Goal: Task Accomplishment & Management: Manage account settings

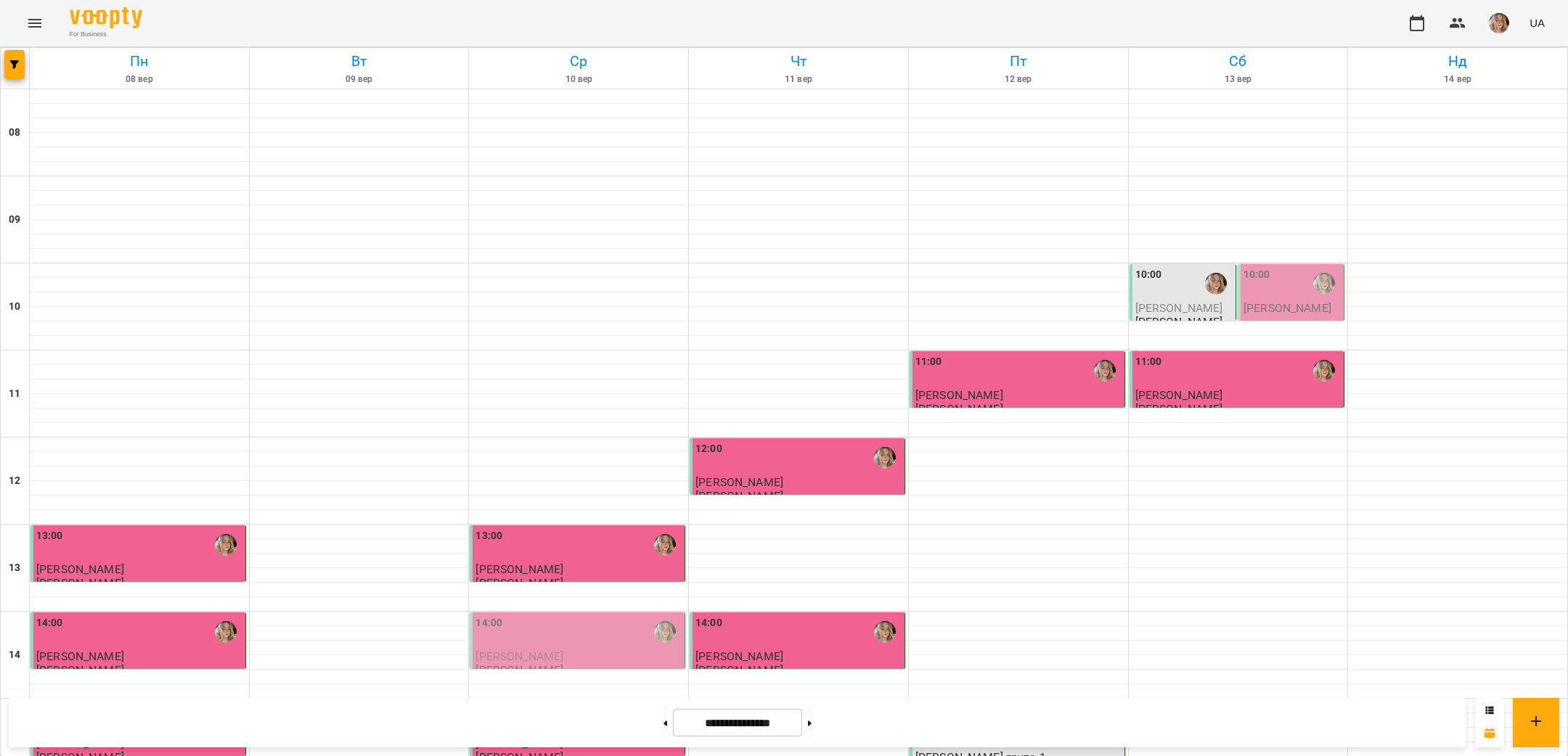
scroll to position [41, 0]
click at [1133, 264] on div "10:00 [PERSON_NAME] [PERSON_NAME]" at bounding box center [1183, 297] width 107 height 68
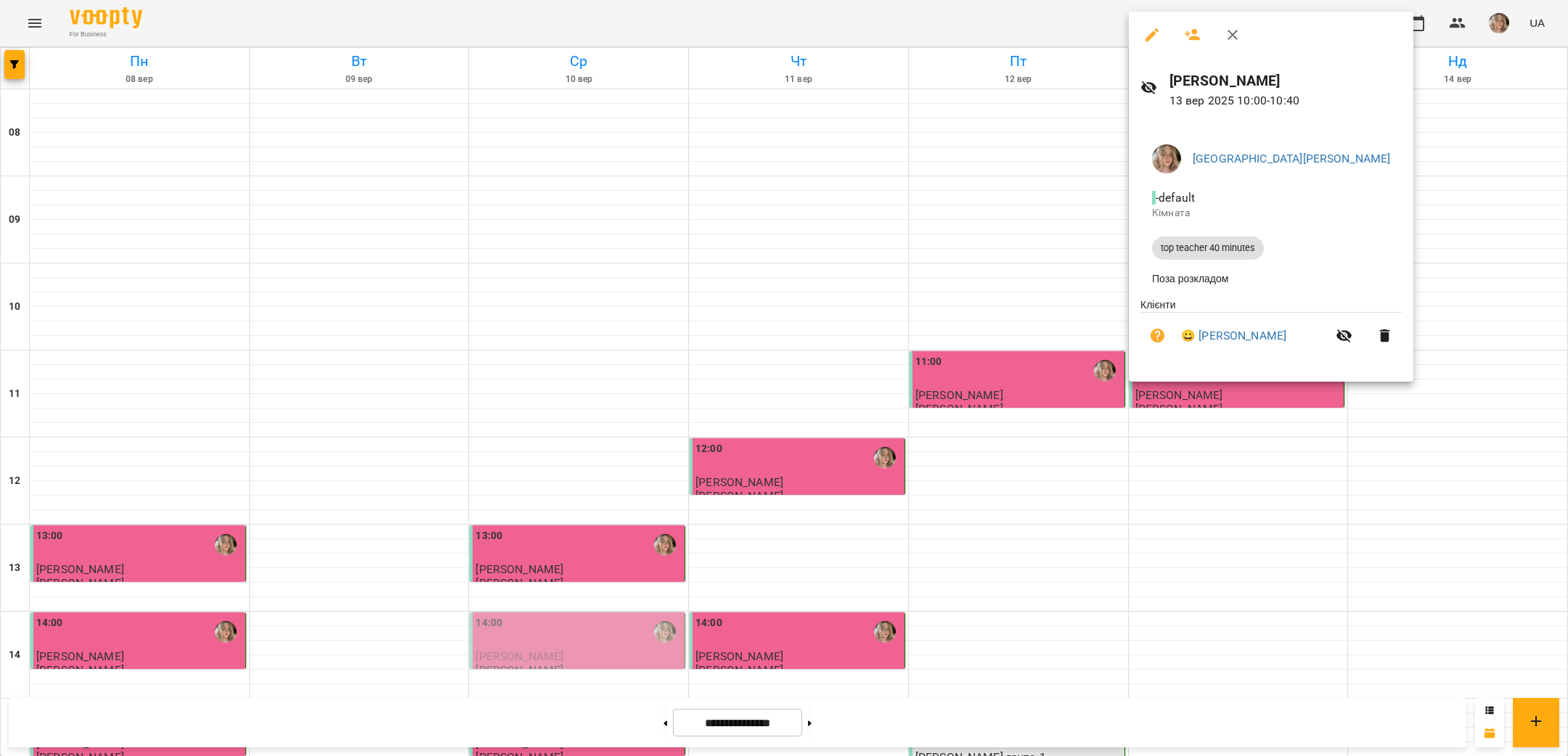
click at [731, 265] on div at bounding box center [784, 378] width 1568 height 756
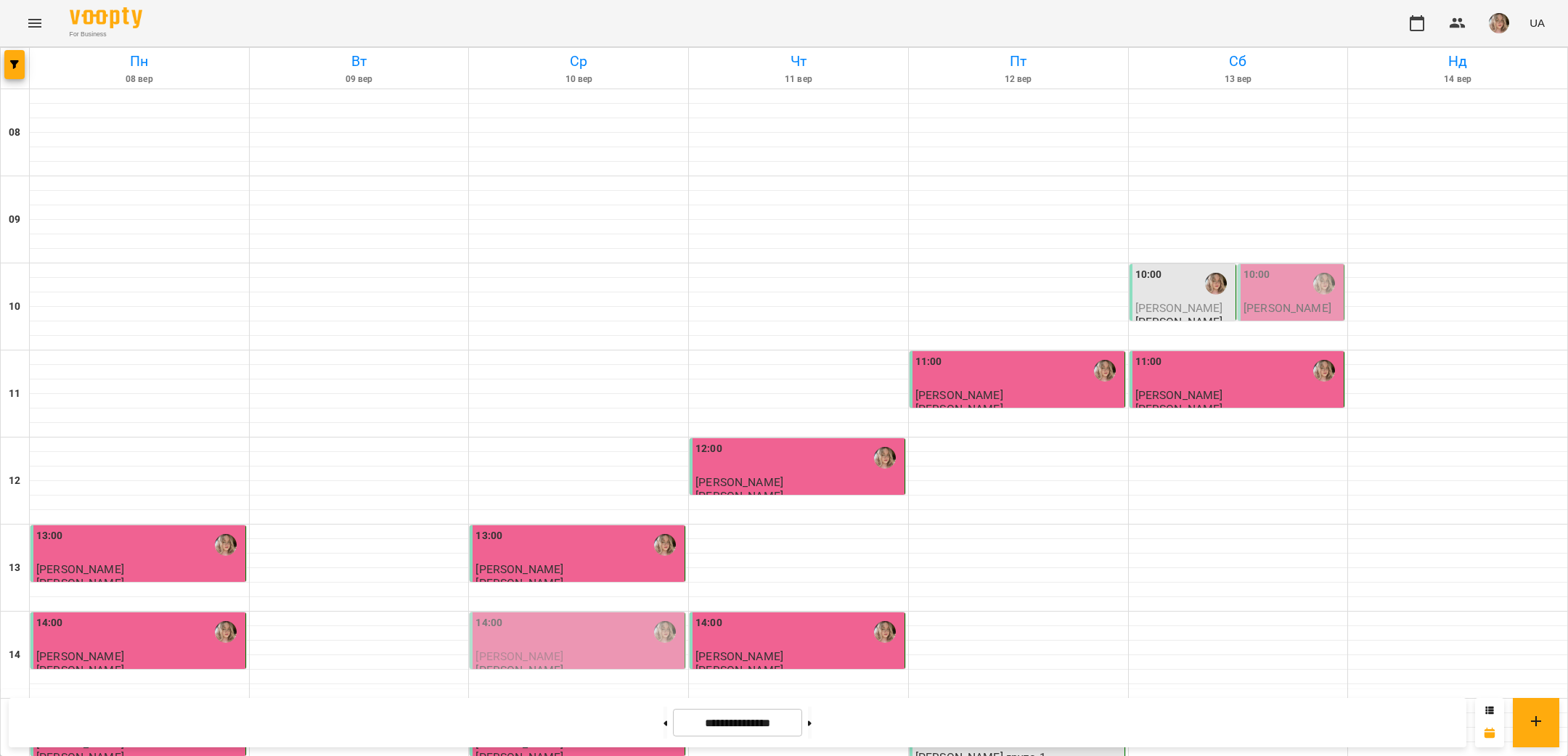
click at [1209, 267] on div at bounding box center [1216, 284] width 33 height 33
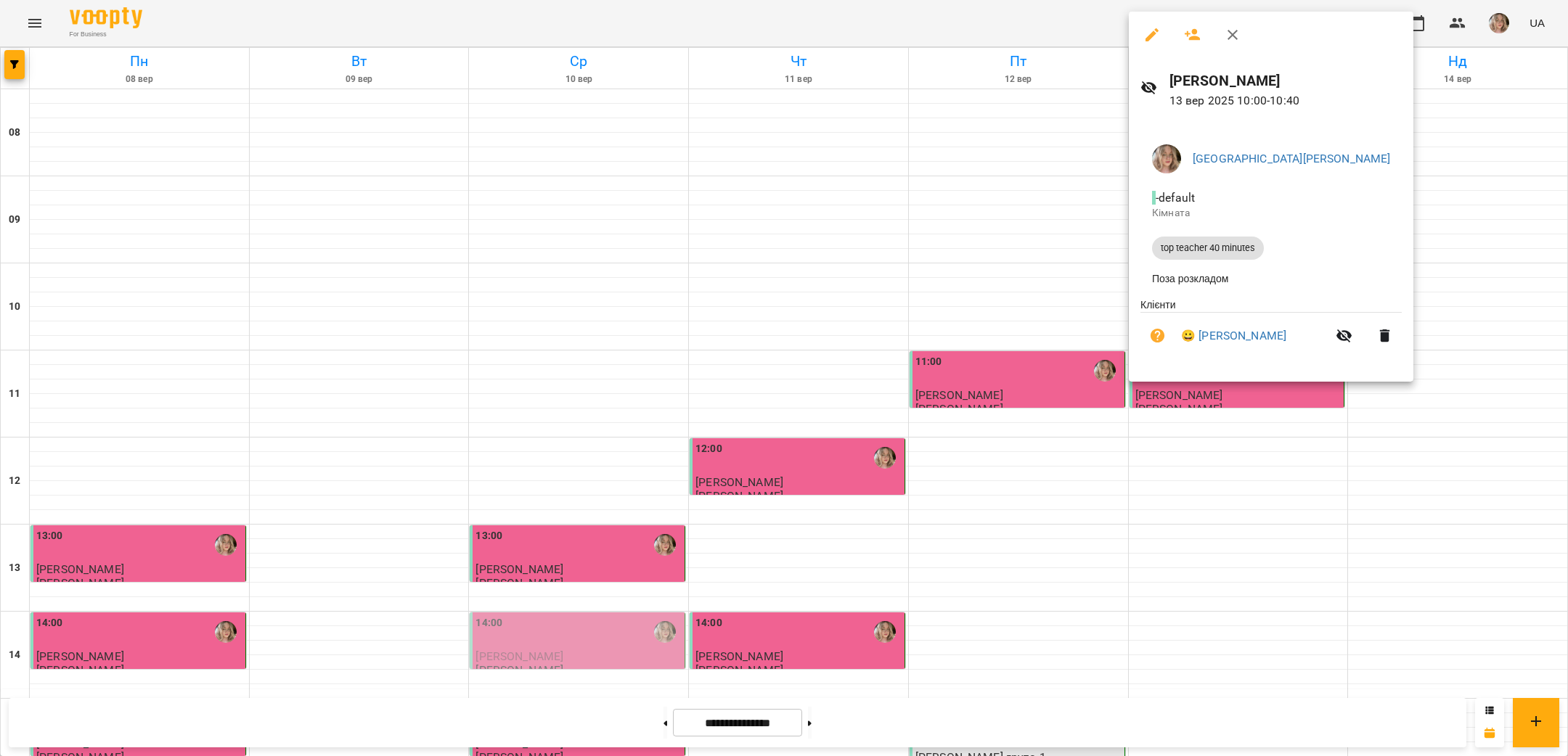
click at [1096, 187] on div at bounding box center [784, 378] width 1568 height 756
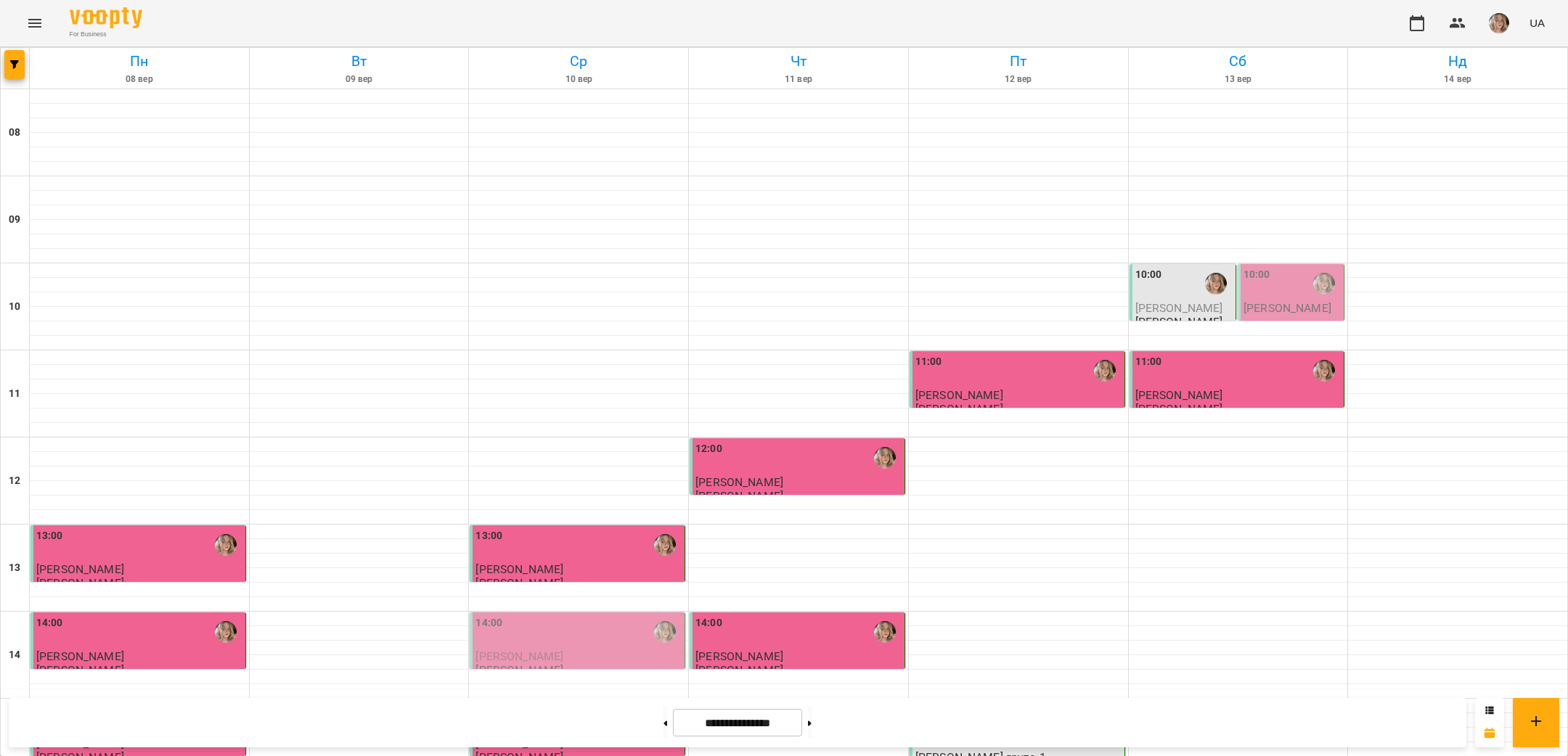
click at [1275, 267] on div "10:00" at bounding box center [1292, 284] width 97 height 33
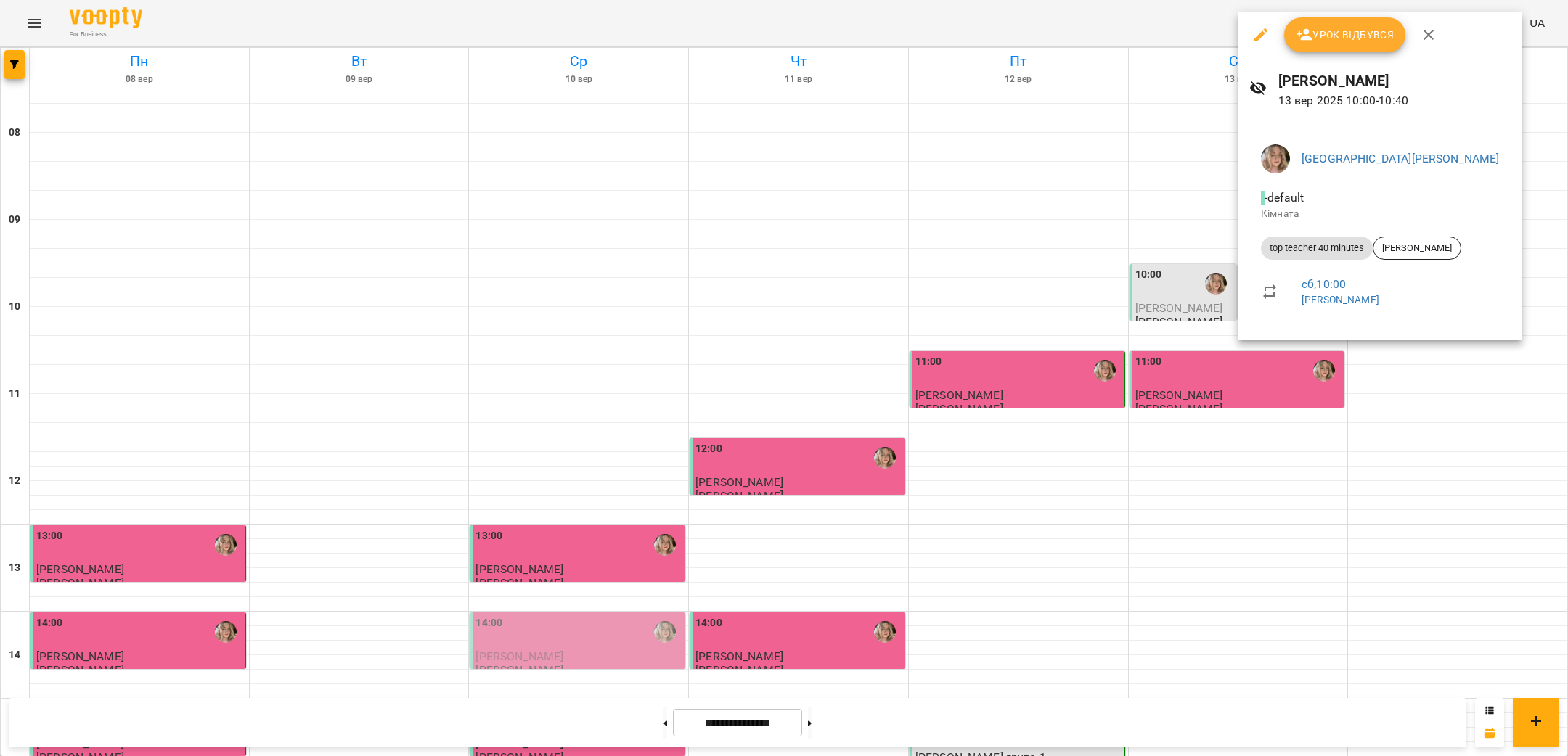
click at [1180, 156] on div at bounding box center [784, 378] width 1568 height 756
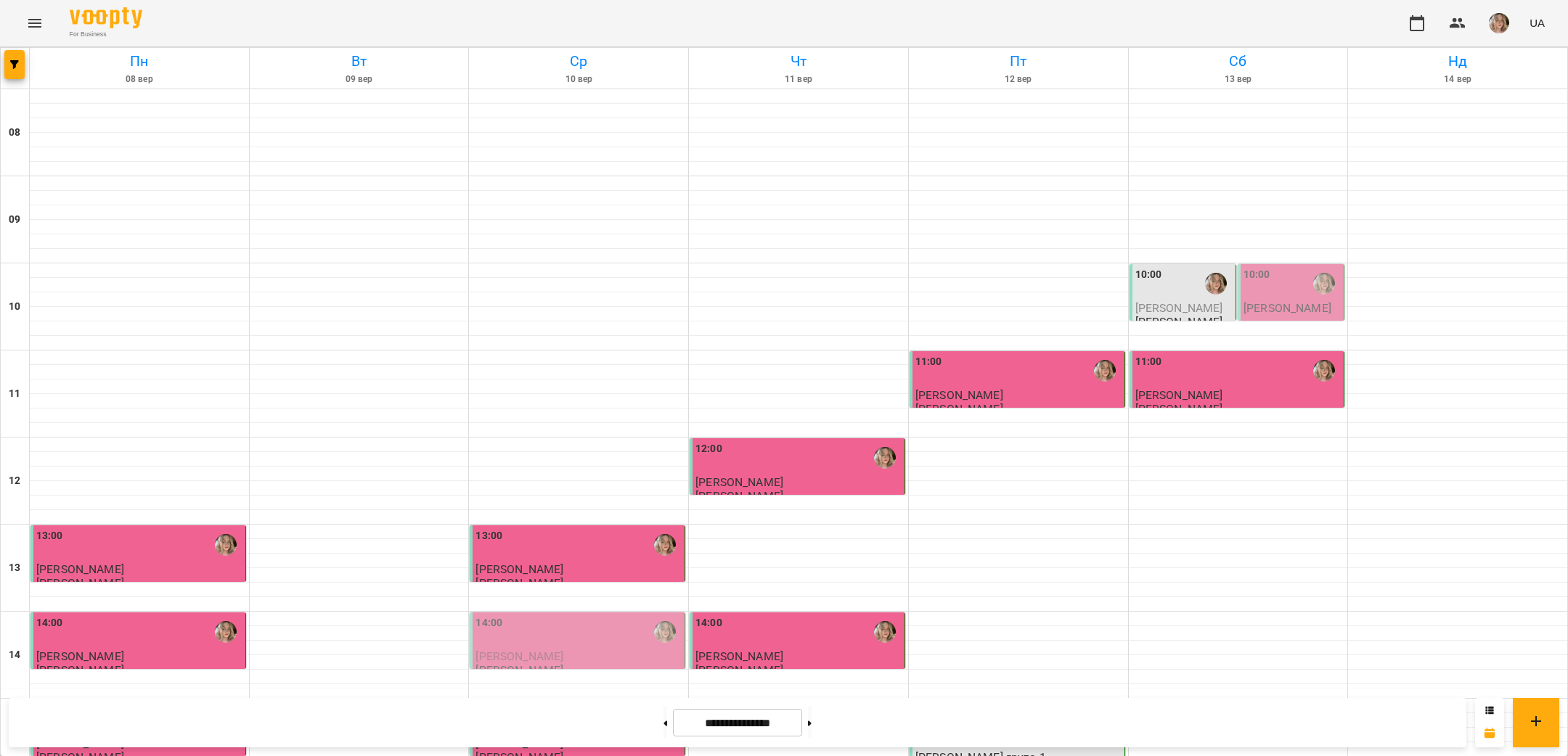
click at [1151, 267] on div "10:00" at bounding box center [1148, 284] width 27 height 33
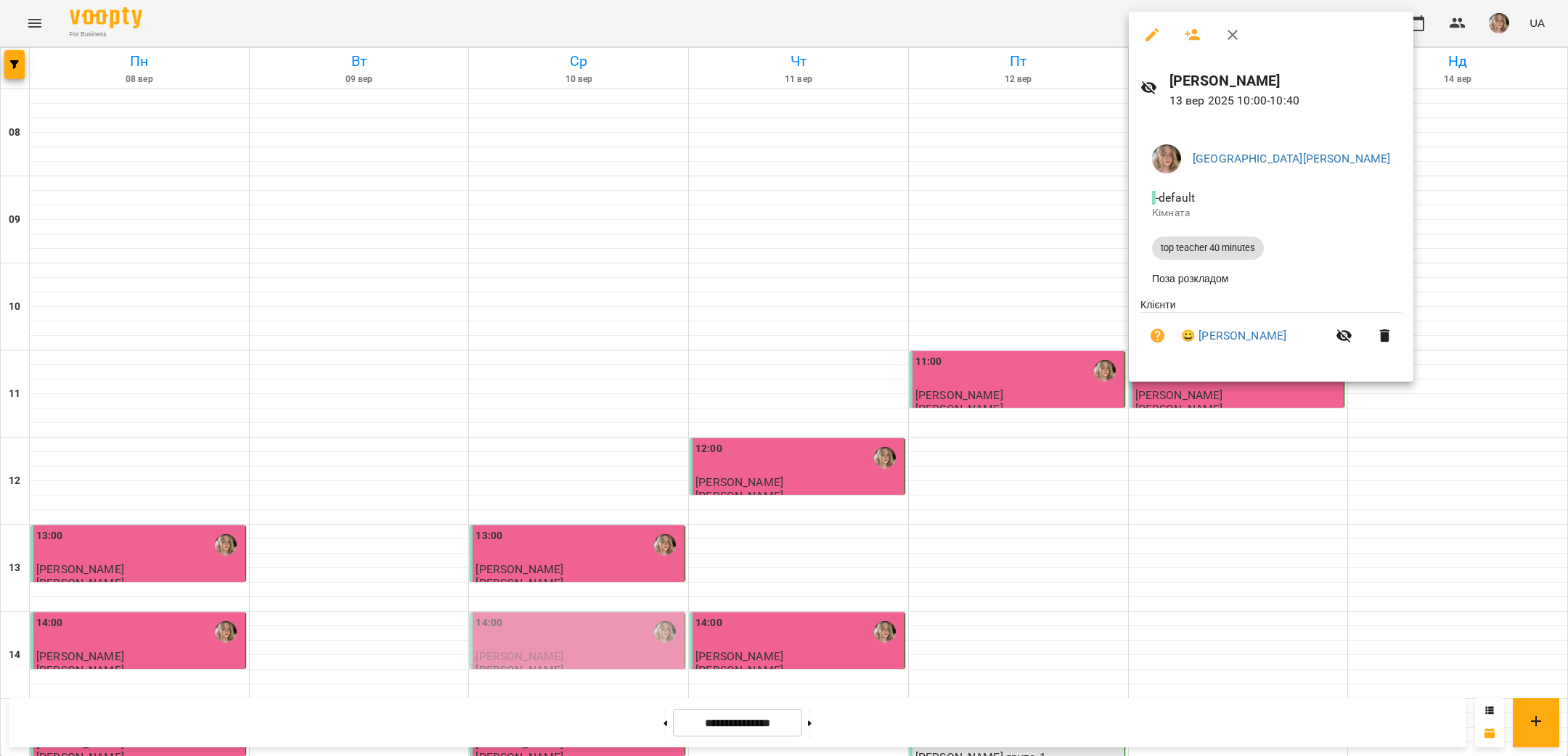
click at [1105, 213] on div at bounding box center [784, 378] width 1568 height 756
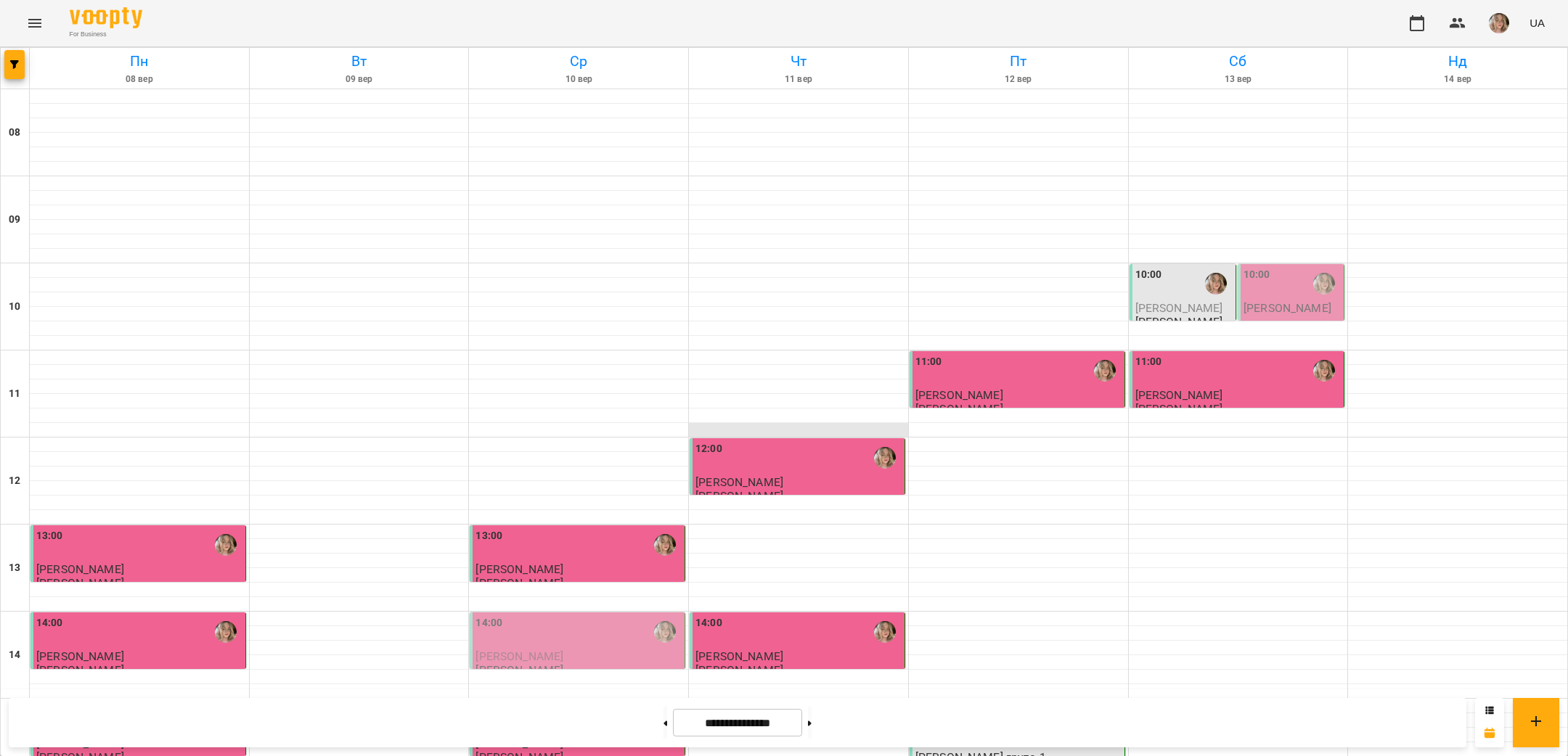
scroll to position [616, 0]
click at [812, 725] on button at bounding box center [809, 723] width 4 height 32
type input "**********"
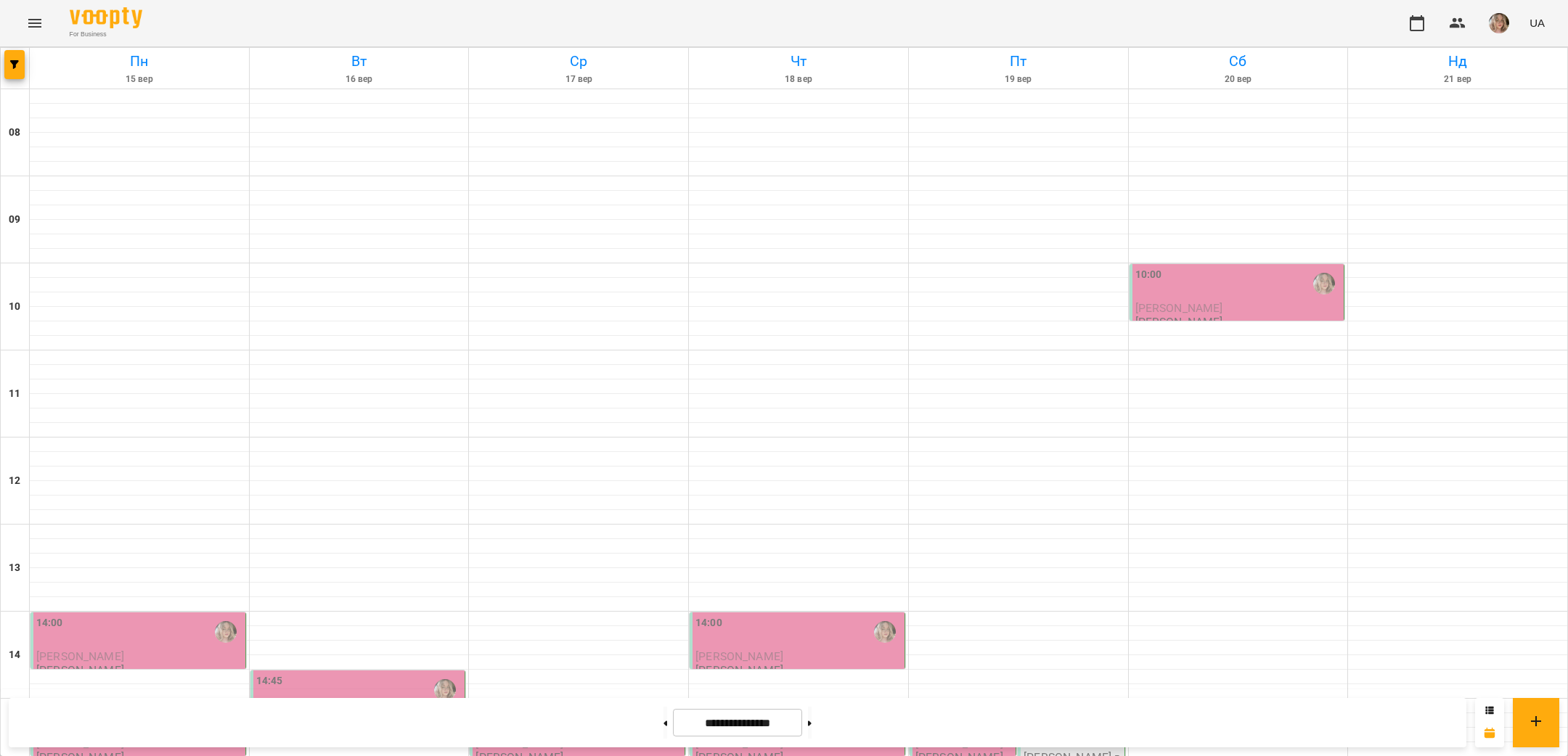
scroll to position [301, 0]
click at [157, 612] on div "14:00 [PERSON_NAME] [PERSON_NAME]" at bounding box center [138, 646] width 215 height 68
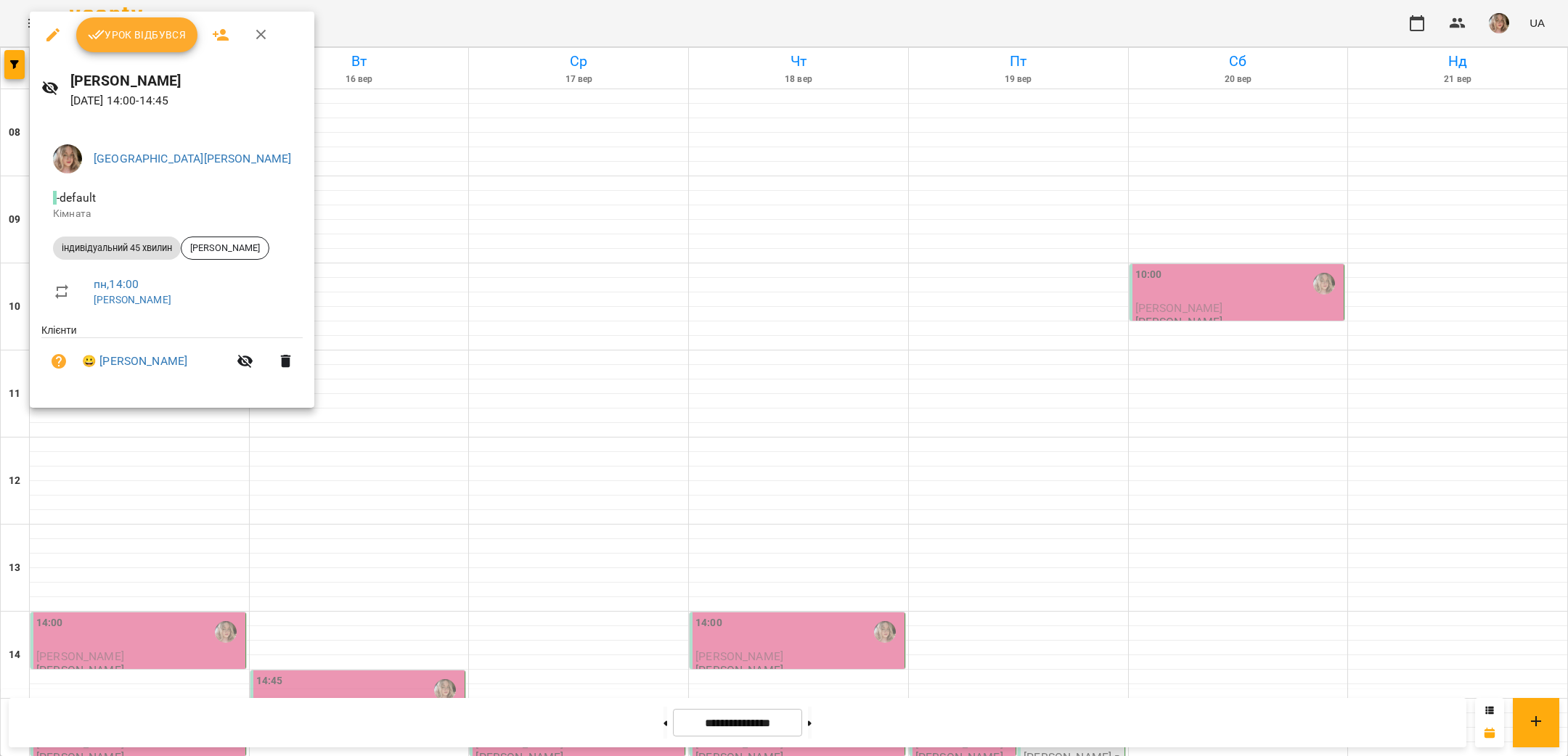
click at [137, 23] on button "Урок відбувся" at bounding box center [137, 35] width 122 height 35
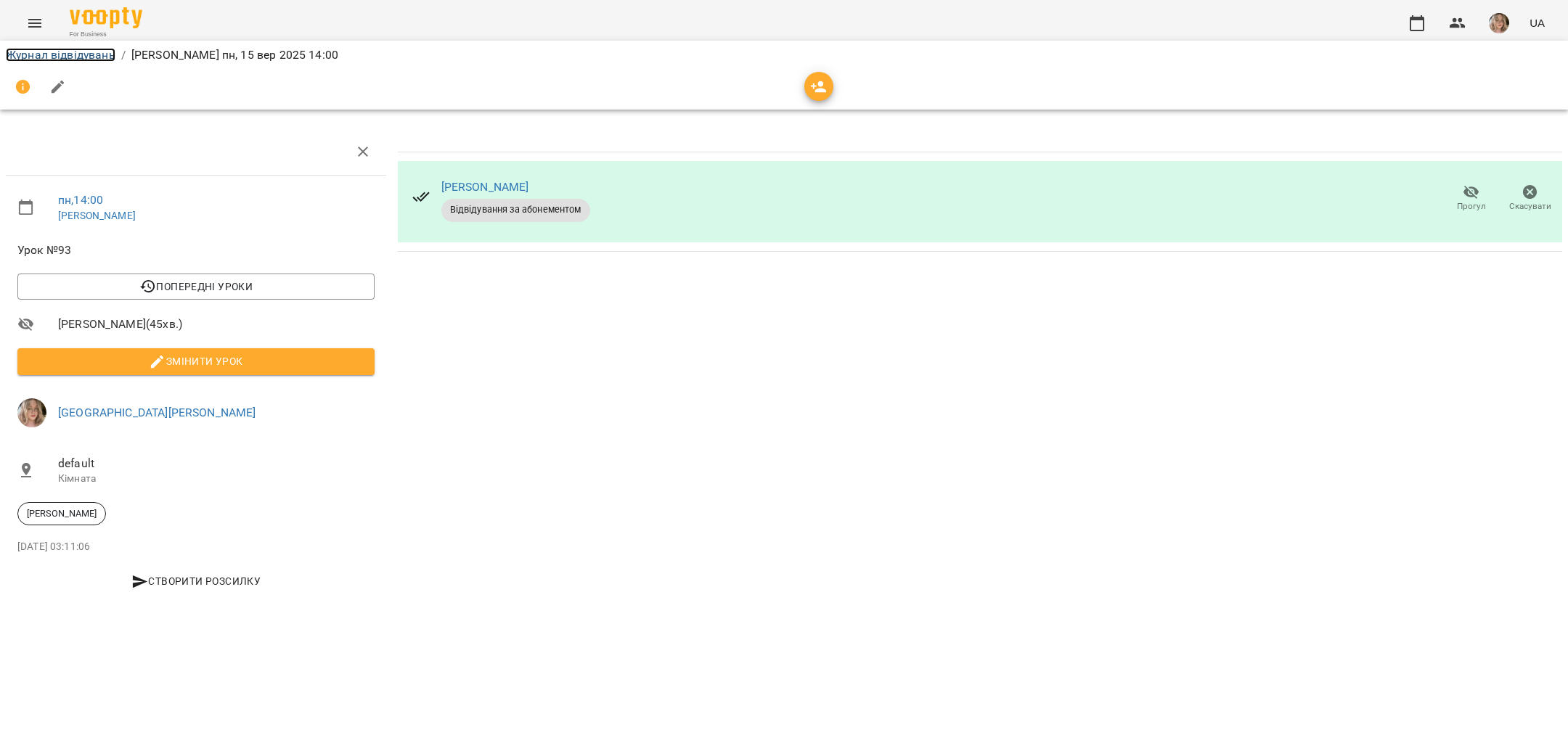
click at [78, 56] on link "Журнал відвідувань" at bounding box center [60, 55] width 110 height 14
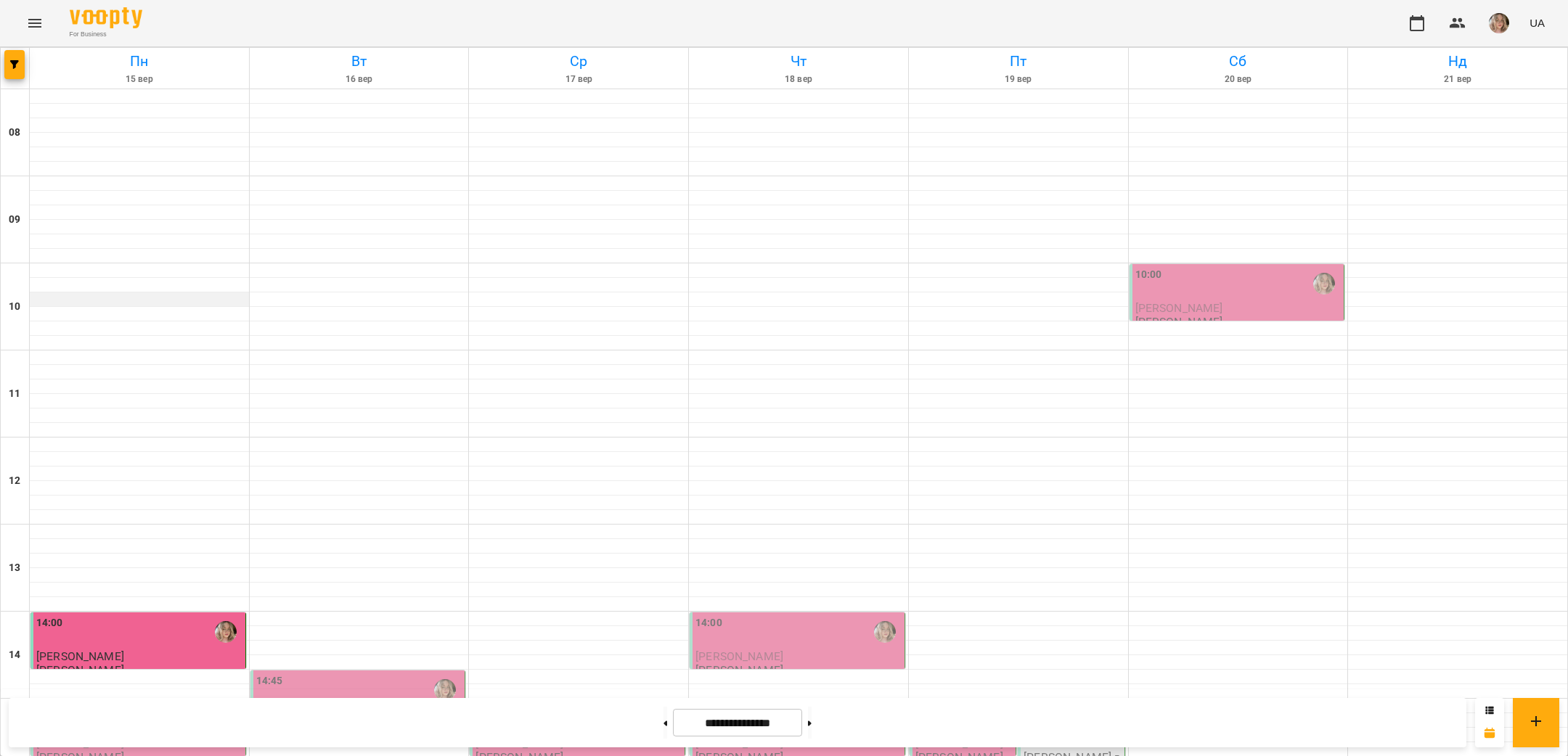
scroll to position [250, 0]
click at [140, 702] on div "15:00" at bounding box center [139, 719] width 206 height 33
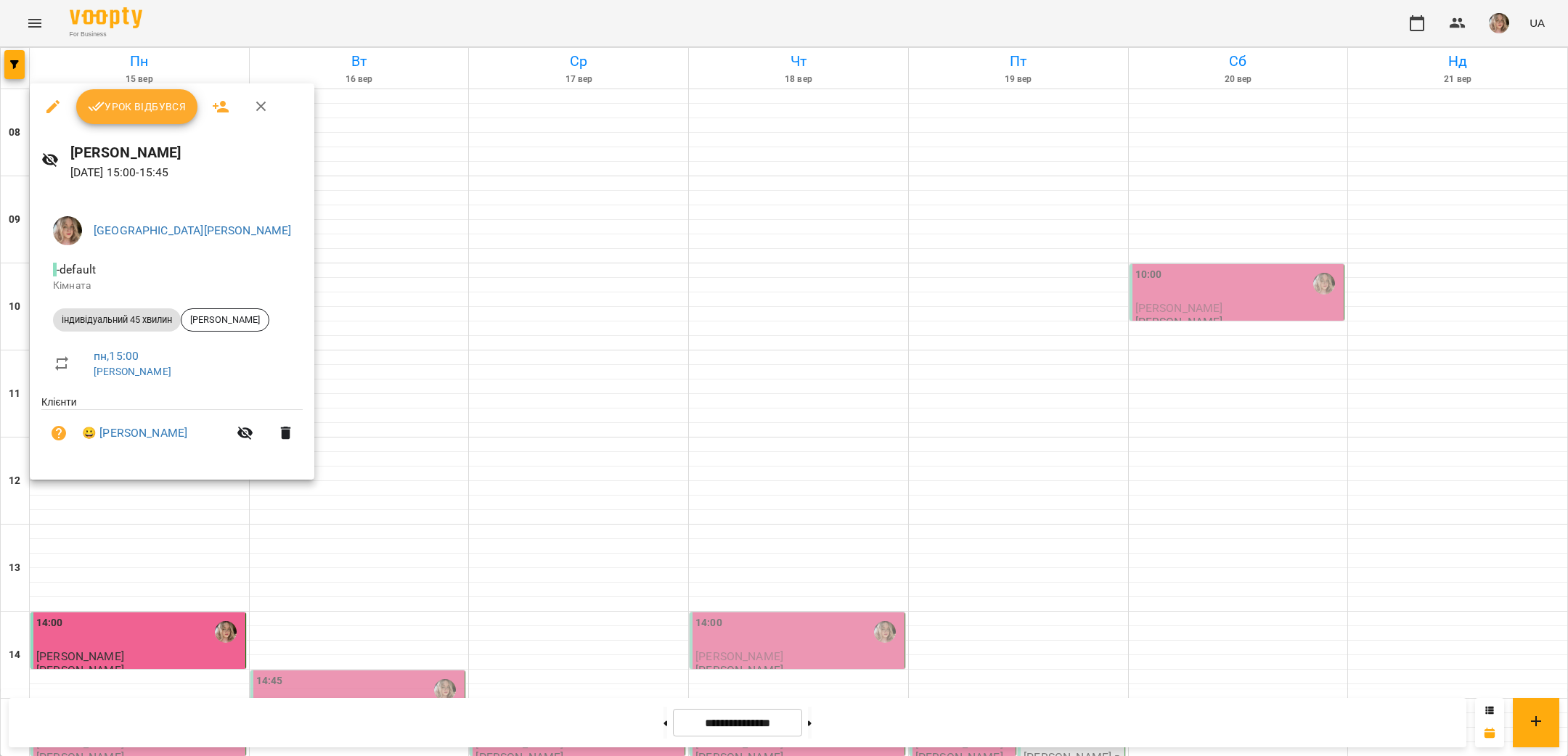
click at [149, 115] on span "Урок відбувся" at bounding box center [137, 107] width 99 height 17
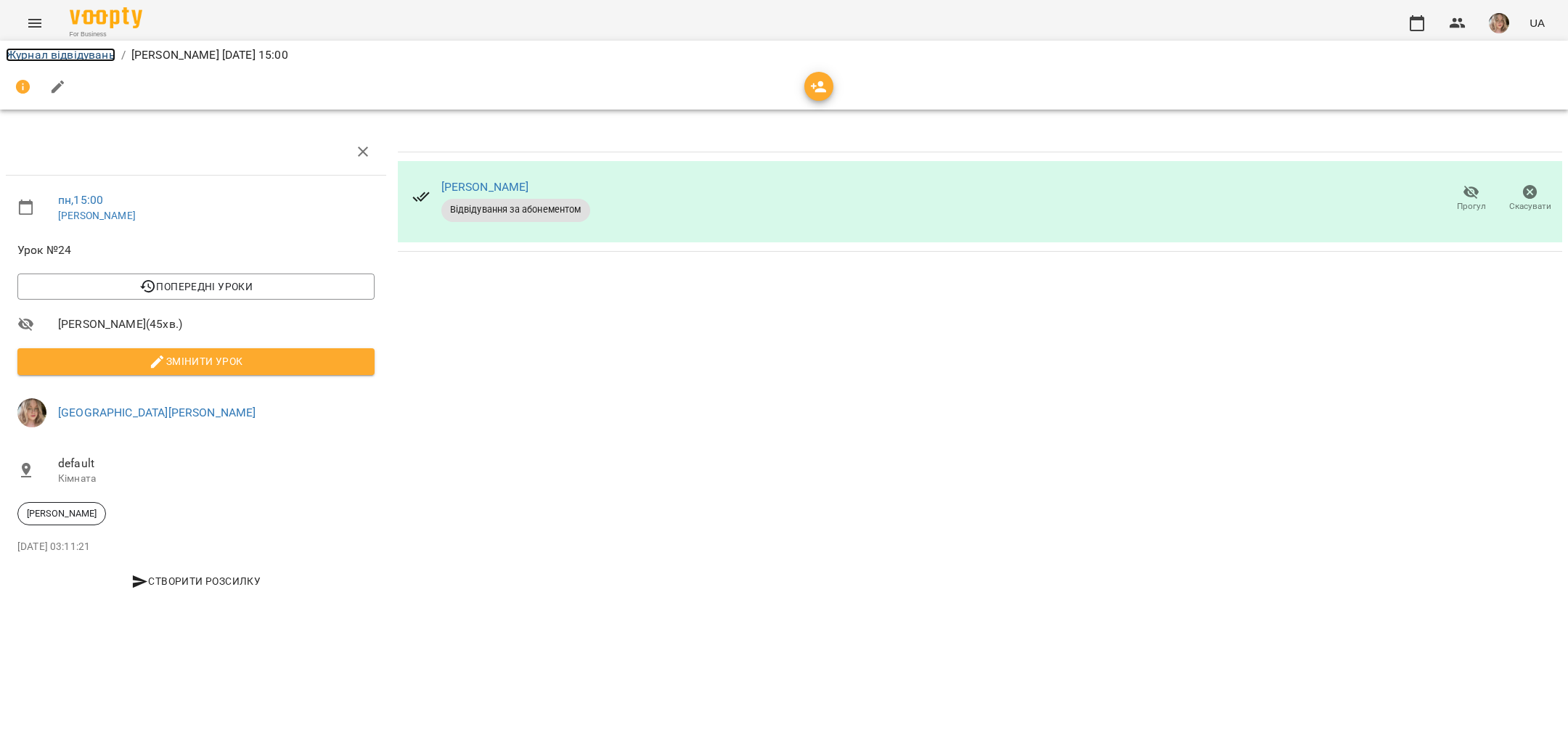
click at [83, 57] on link "Журнал відвідувань" at bounding box center [60, 55] width 110 height 14
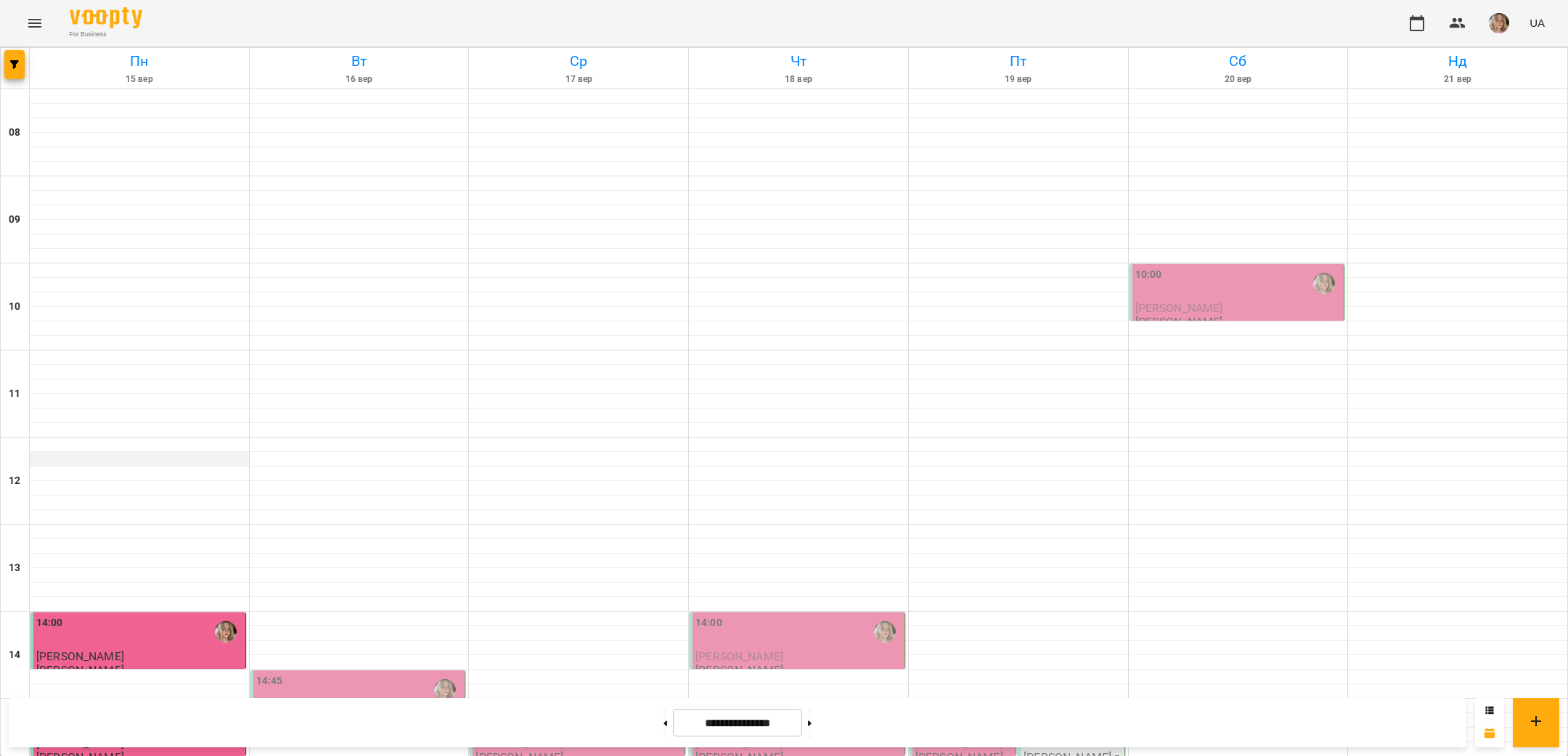
scroll to position [566, 0]
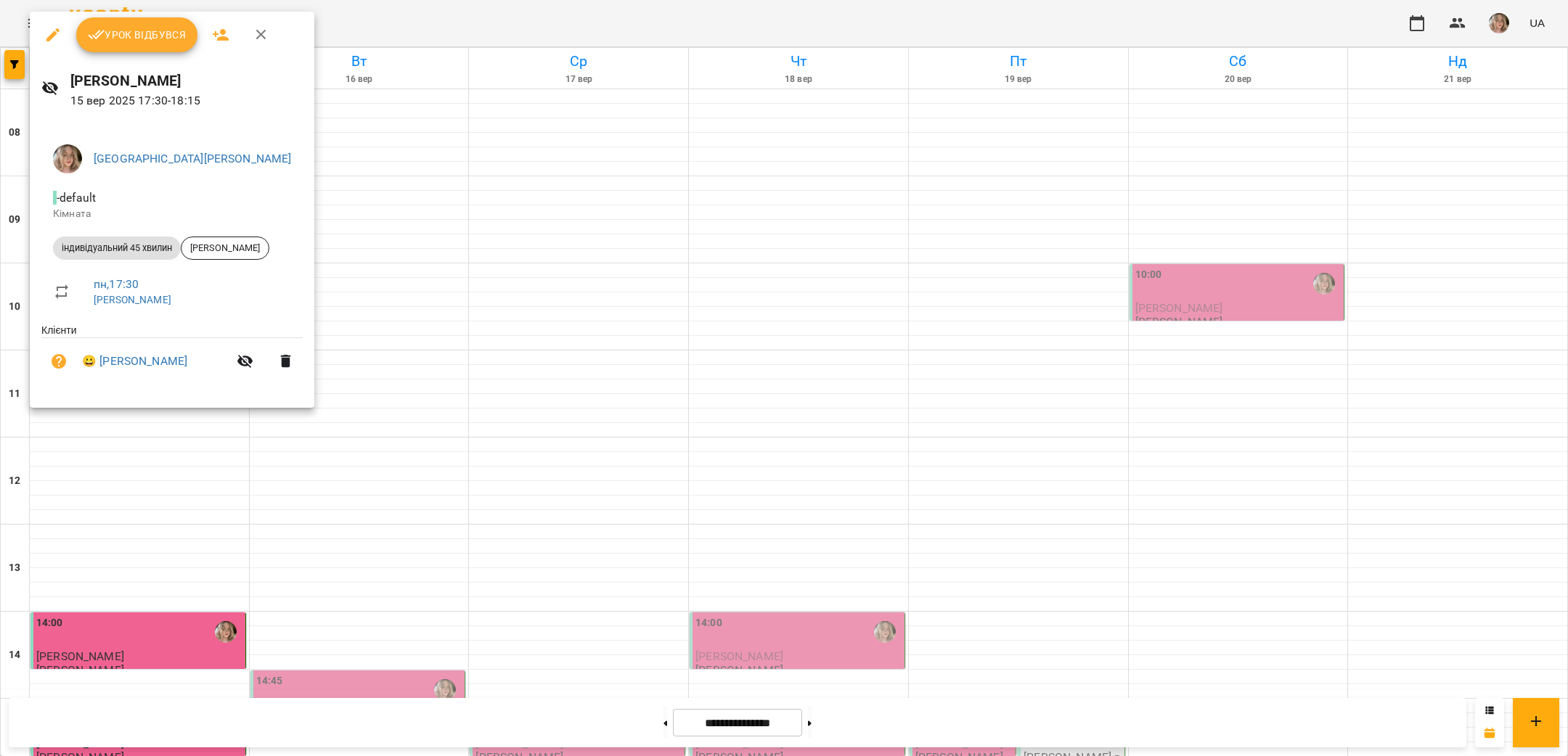
click at [163, 41] on span "Урок відбувся" at bounding box center [137, 35] width 99 height 17
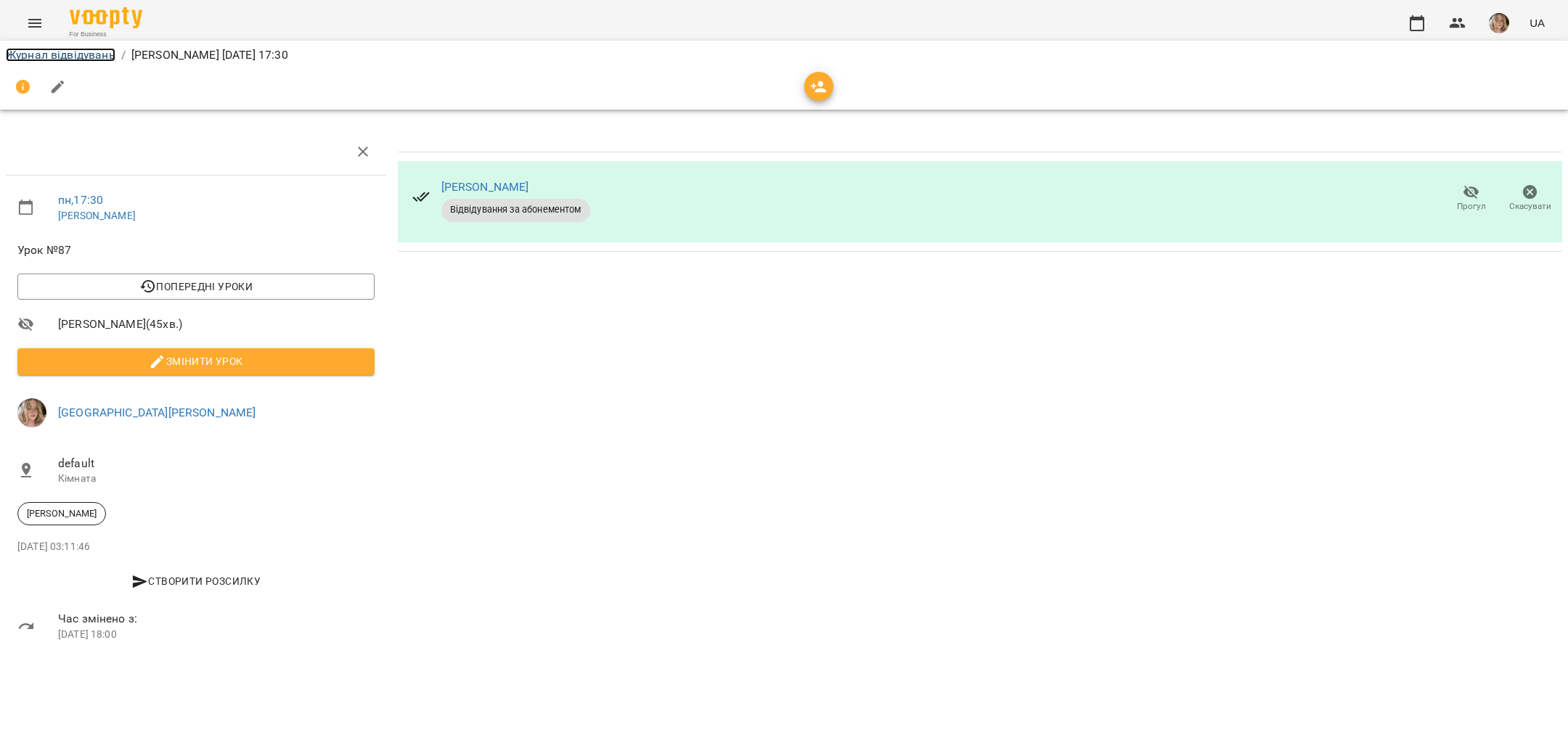
click at [75, 49] on link "Журнал відвідувань" at bounding box center [60, 55] width 110 height 14
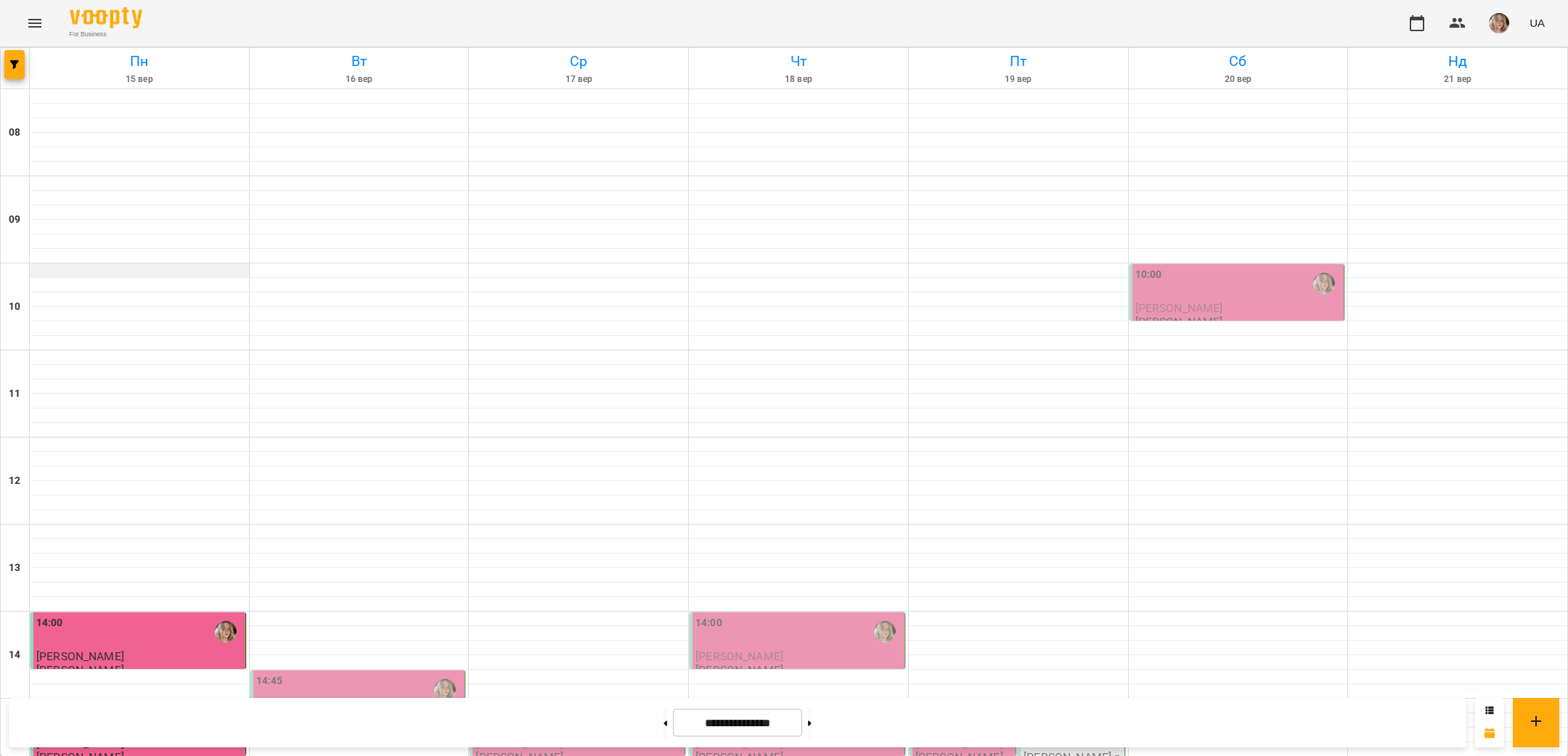
scroll to position [616, 0]
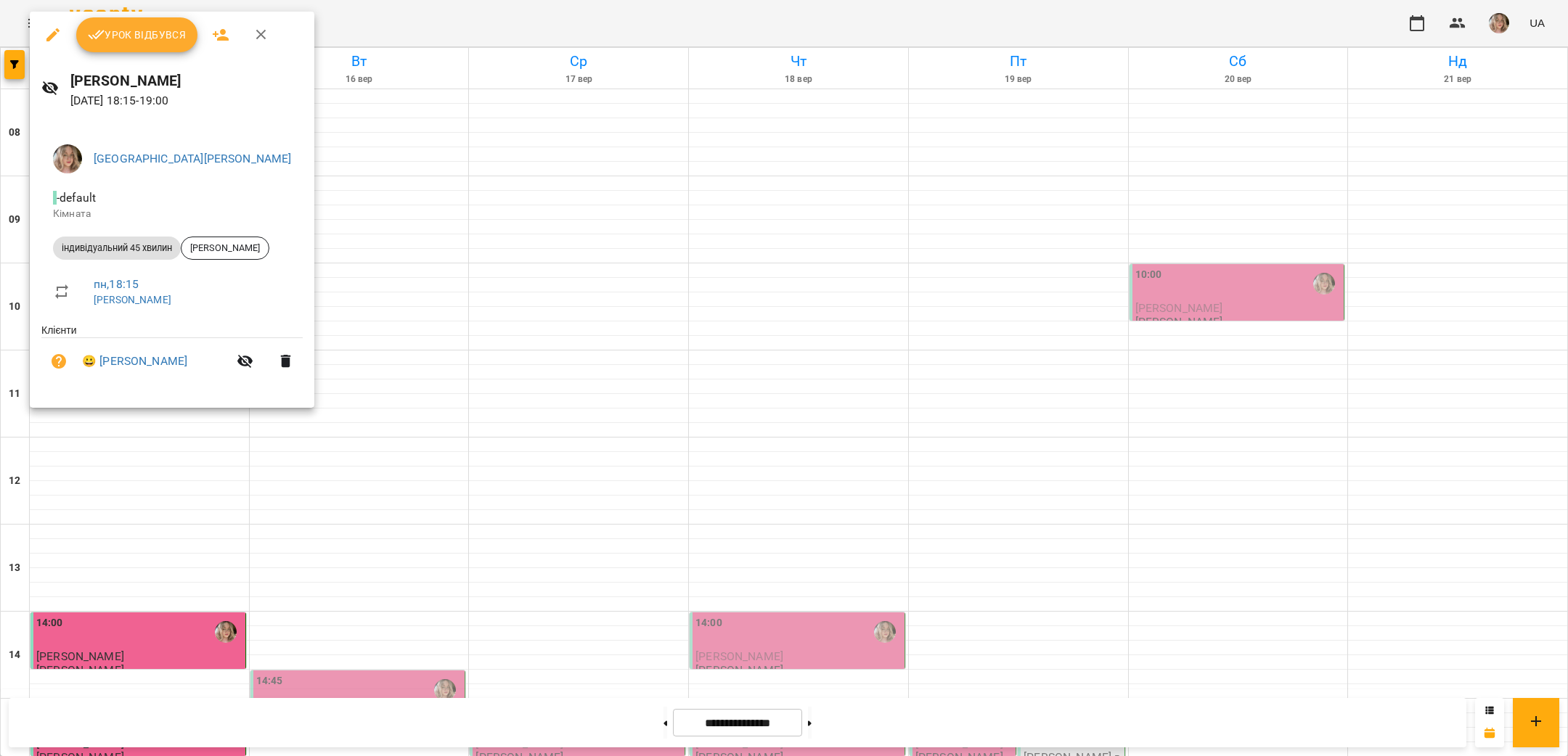
click at [148, 38] on span "Урок відбувся" at bounding box center [137, 35] width 99 height 17
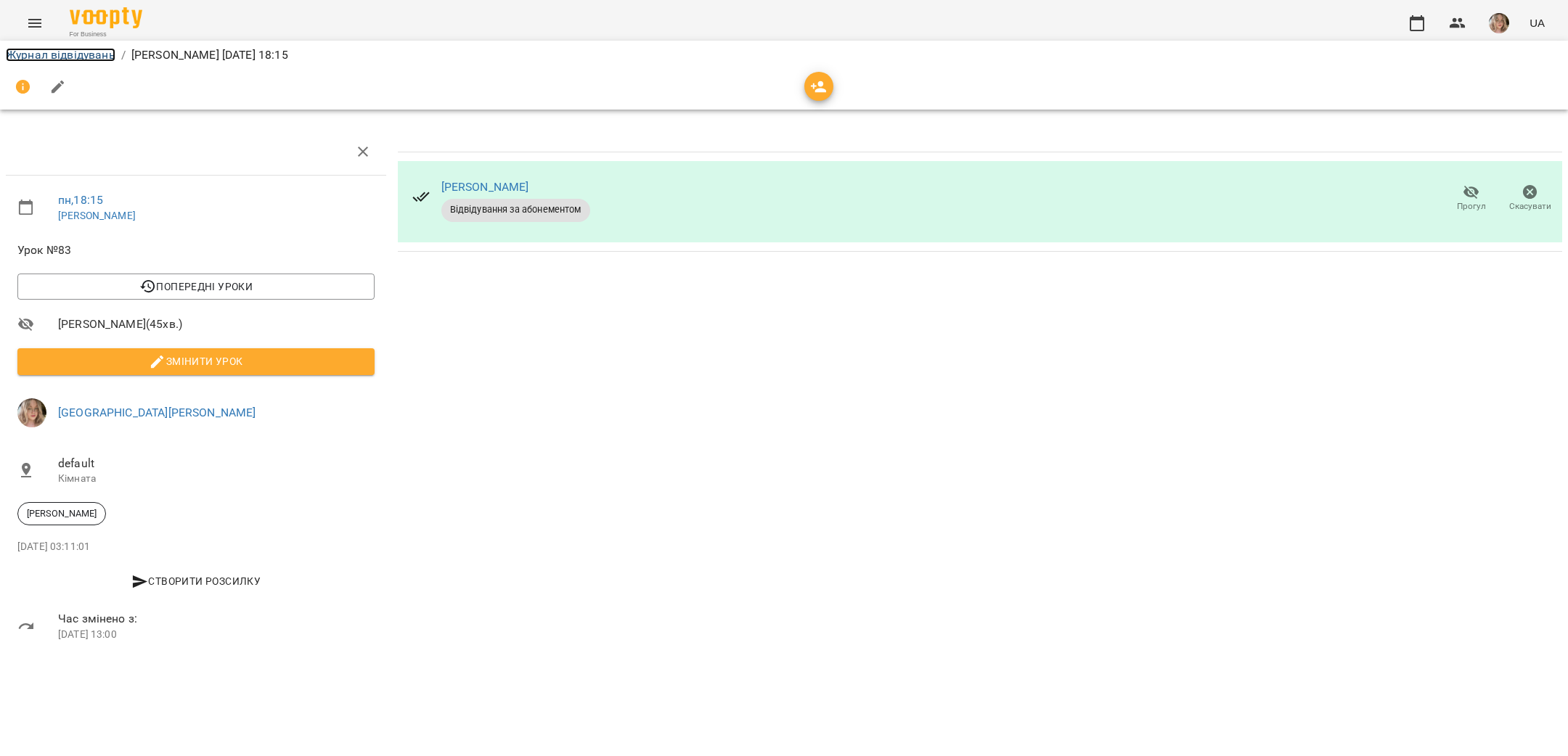
click at [69, 53] on link "Журнал відвідувань" at bounding box center [60, 55] width 110 height 14
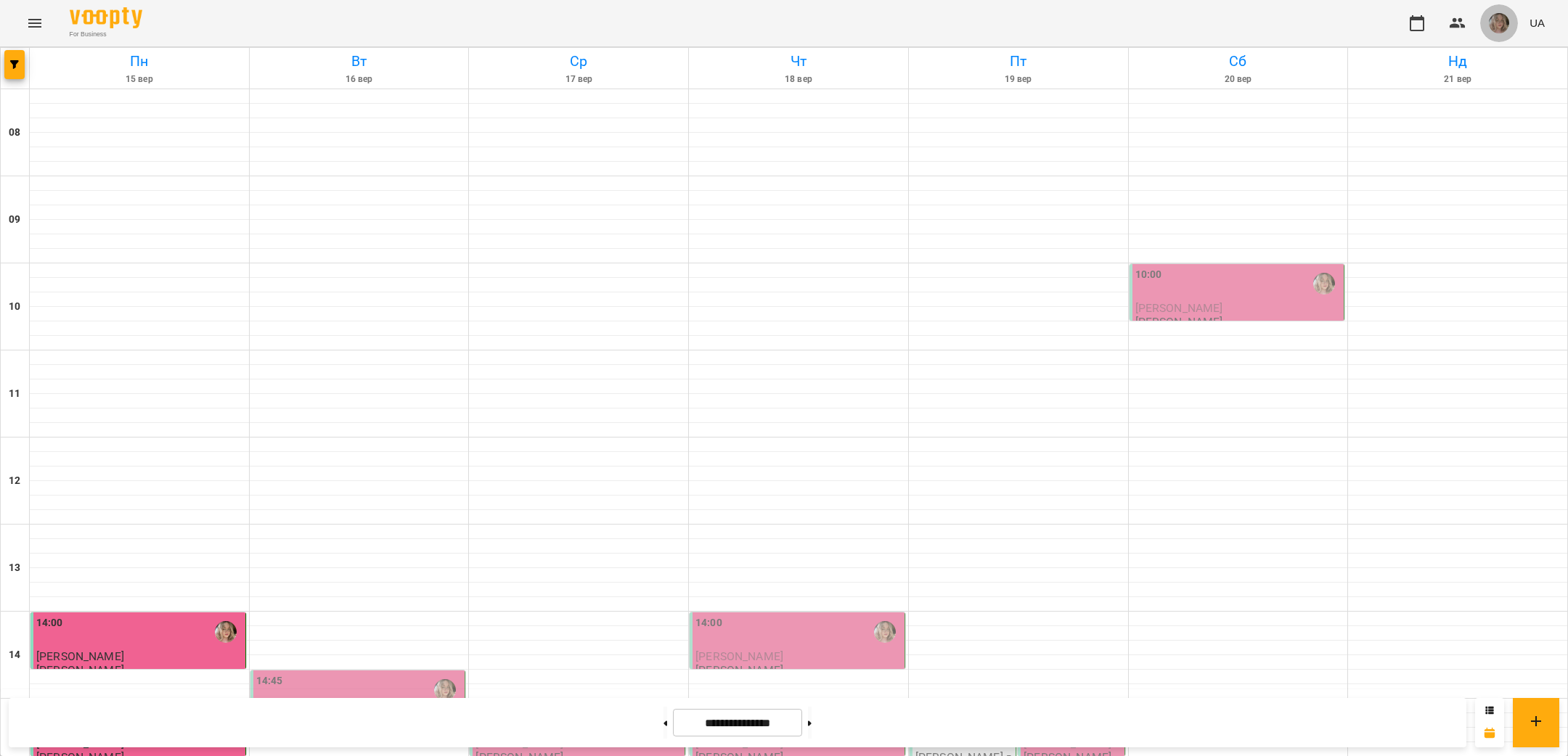
click at [1489, 16] on span "button" at bounding box center [1499, 23] width 20 height 20
click at [1493, 47] on span "[GEOGRAPHIC_DATA][PERSON_NAME]" at bounding box center [1511, 64] width 103 height 35
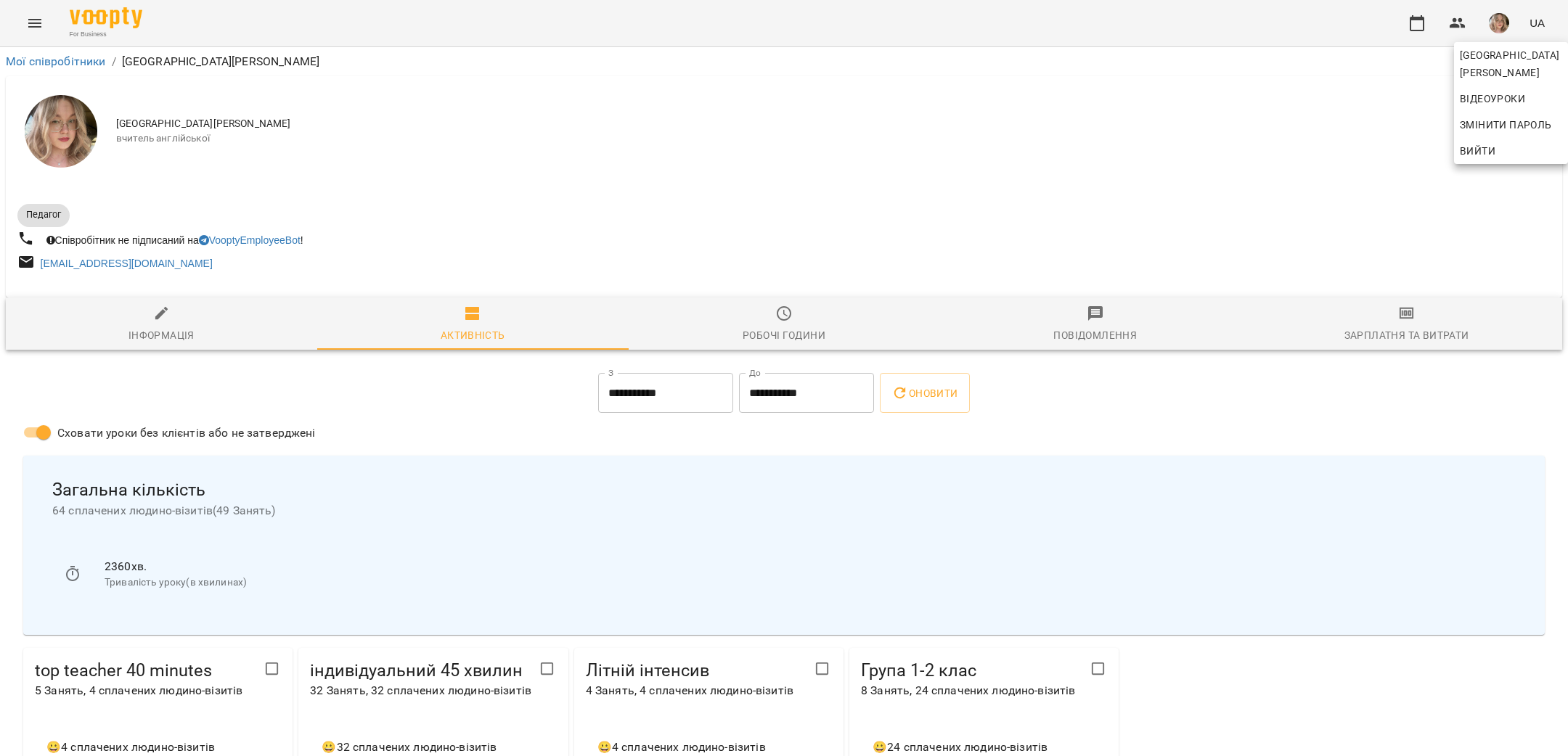
click at [1408, 331] on div at bounding box center [784, 378] width 1568 height 756
click at [1435, 331] on div "Зарплатня та Витрати" at bounding box center [1407, 335] width 125 height 17
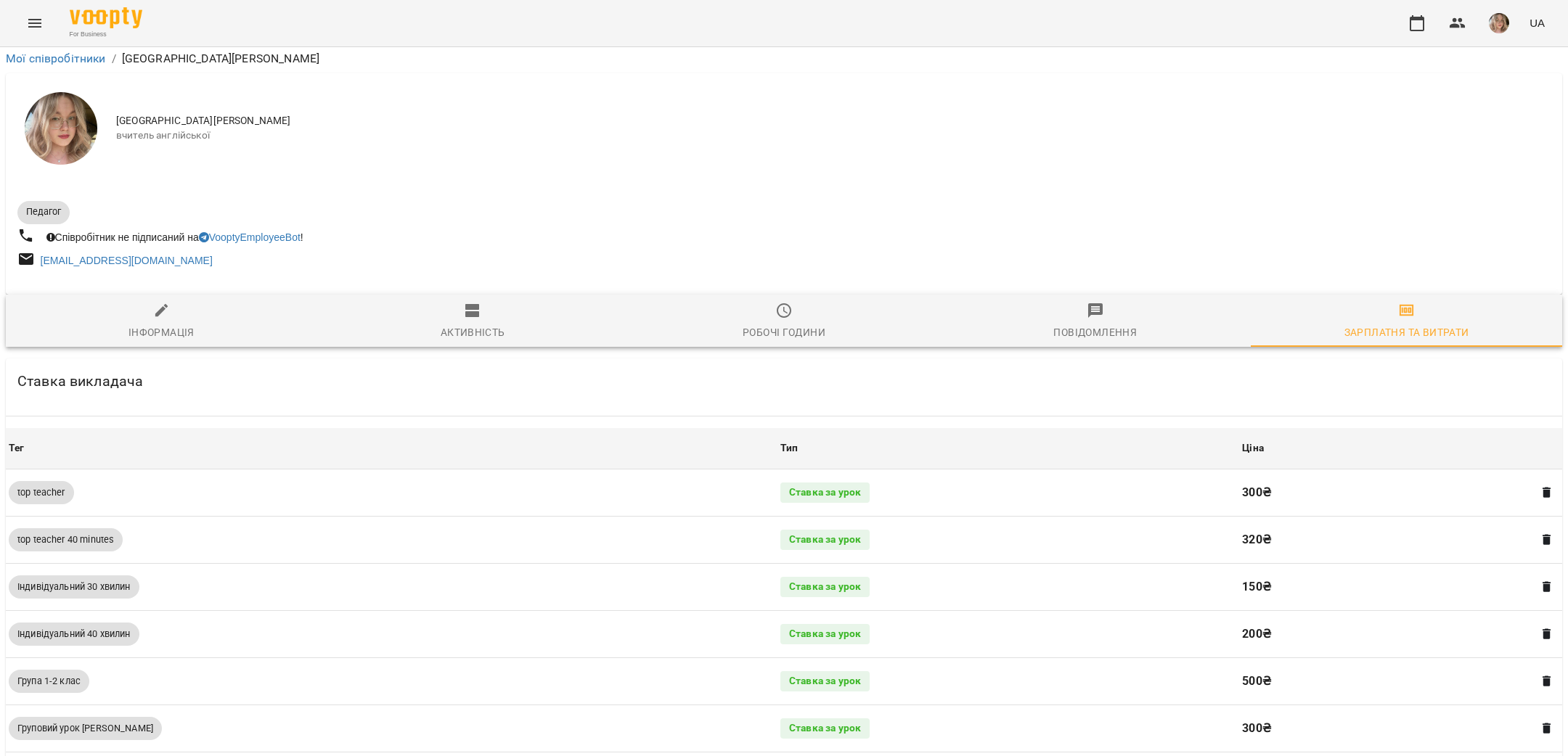
scroll to position [651, 0]
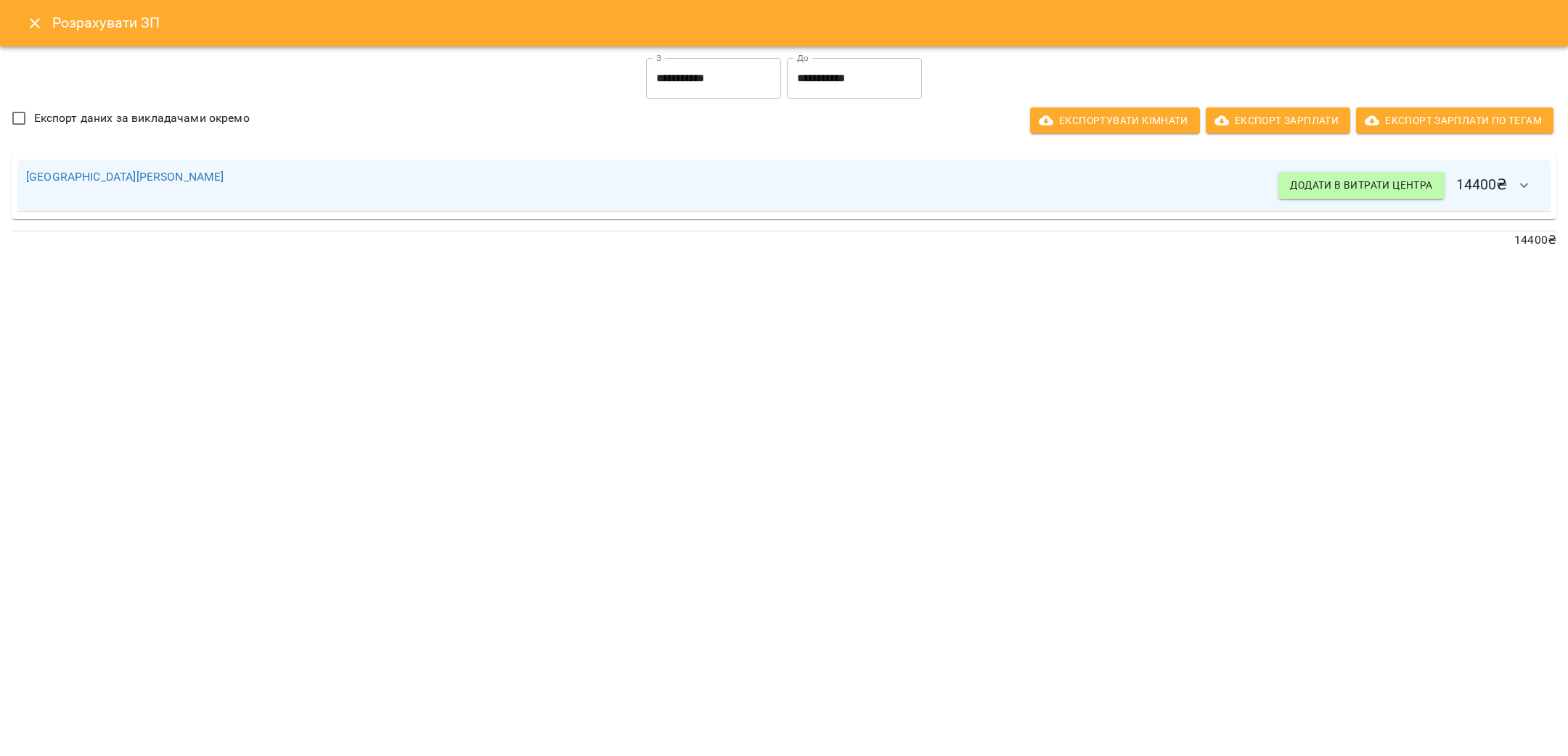
click at [708, 73] on input "**********" at bounding box center [713, 79] width 135 height 41
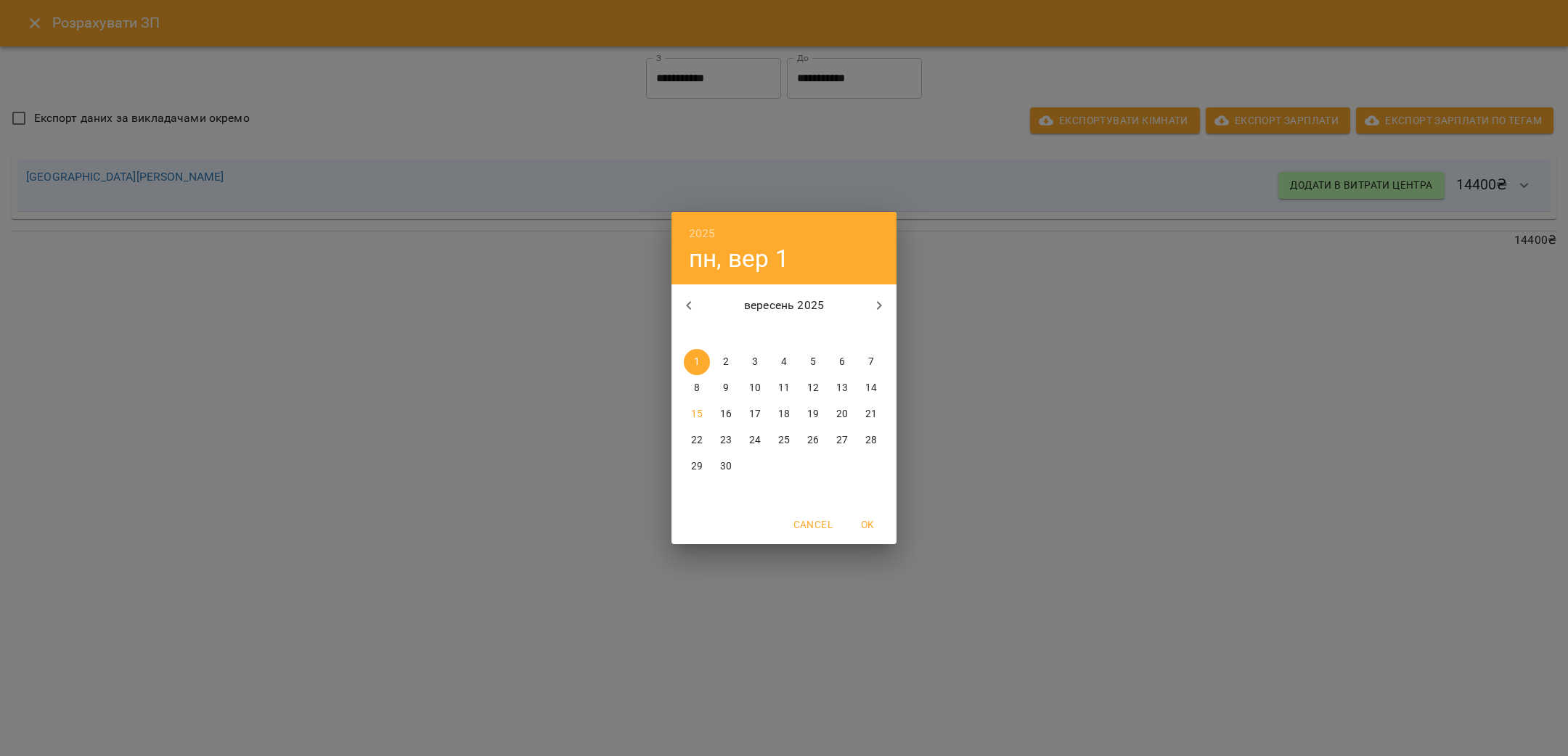
click at [786, 388] on p "11" at bounding box center [784, 388] width 12 height 15
type input "**********"
